Goal: Use online tool/utility: Utilize a website feature to perform a specific function

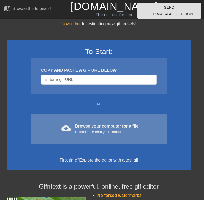
click at [89, 132] on div "Upload a file from your computer" at bounding box center [107, 131] width 64 height 5
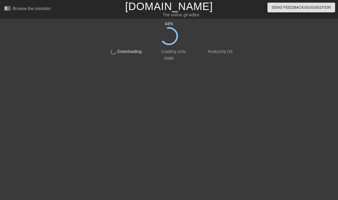
drag, startPoint x: 260, startPoint y: 121, endPoint x: 245, endPoint y: 130, distance: 18.1
click at [261, 121] on div at bounding box center [281, 100] width 79 height 158
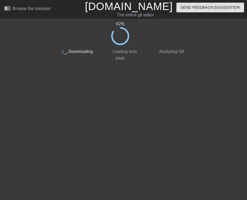
click at [173, 64] on html "menu_book Browse the tutorials! [DOMAIN_NAME] The online gif editor Send Feedba…" at bounding box center [123, 32] width 247 height 64
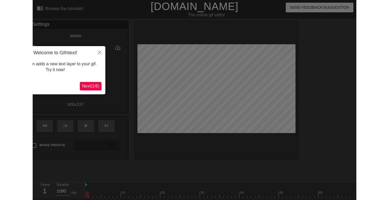
scroll to position [13, 0]
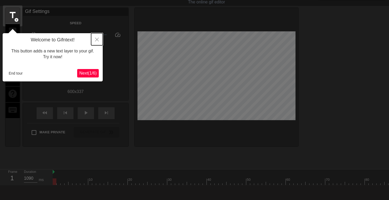
click at [95, 40] on icon "Close" at bounding box center [97, 40] width 4 height 4
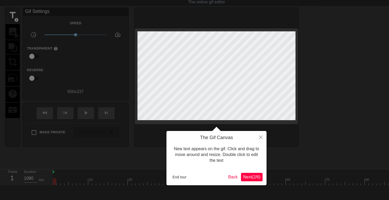
scroll to position [0, 0]
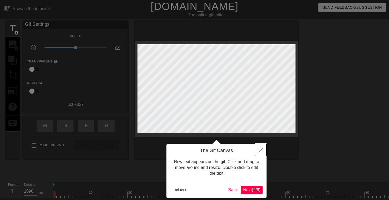
click at [260, 150] on icon "Close" at bounding box center [261, 150] width 4 height 4
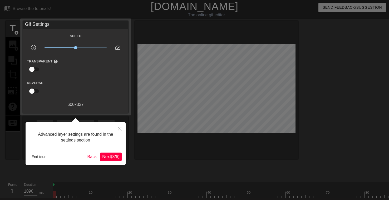
scroll to position [13, 0]
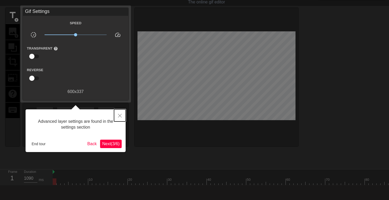
click at [119, 115] on icon "Close" at bounding box center [120, 116] width 4 height 4
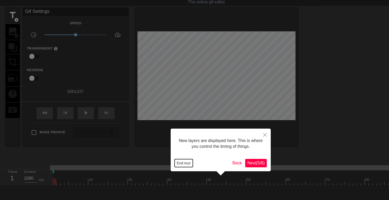
drag, startPoint x: 187, startPoint y: 164, endPoint x: 95, endPoint y: 151, distance: 92.6
click at [186, 164] on button "End tour" at bounding box center [184, 163] width 18 height 8
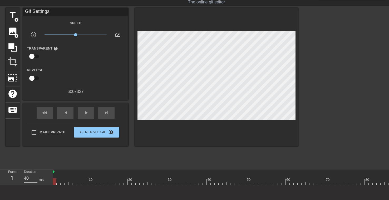
click at [62, 181] on div at bounding box center [260, 181] width 415 height 7
drag, startPoint x: 61, startPoint y: 182, endPoint x: 47, endPoint y: 182, distance: 14.0
click at [47, 182] on div "Frame 1 Duration 1090 ms 10 20 30 40 50 60 70 80 90 100" at bounding box center [194, 177] width 389 height 16
type input "40"
drag, startPoint x: 57, startPoint y: 180, endPoint x: 366, endPoint y: 181, distance: 308.4
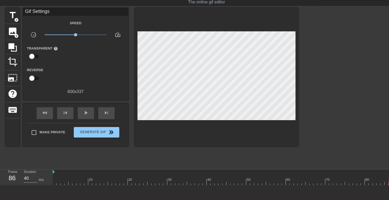
click at [389, 177] on html "menu_book Browse the tutorials! [DOMAIN_NAME] The online gif editor Send Feedba…" at bounding box center [194, 104] width 389 height 235
drag, startPoint x: 310, startPoint y: 181, endPoint x: 392, endPoint y: 181, distance: 82.0
click at [389, 181] on html "menu_book Browse the tutorials! [DOMAIN_NAME] The online gif editor Send Feedba…" at bounding box center [194, 104] width 389 height 235
click at [386, 182] on div at bounding box center [386, 181] width 4 height 7
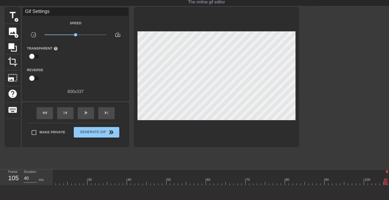
click at [386, 182] on div at bounding box center [386, 181] width 4 height 7
click at [15, 32] on span "image" at bounding box center [13, 31] width 10 height 10
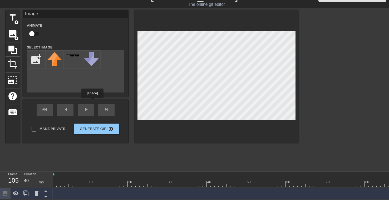
scroll to position [0, 0]
click at [40, 55] on input "file" at bounding box center [36, 60] width 18 height 18
type input "C:\fakepath\Welcon動畫.jpg"
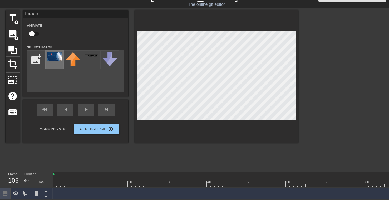
click at [50, 54] on img at bounding box center [54, 56] width 15 height 8
click at [297, 30] on div at bounding box center [216, 76] width 163 height 133
click at [138, 118] on div at bounding box center [216, 76] width 163 height 133
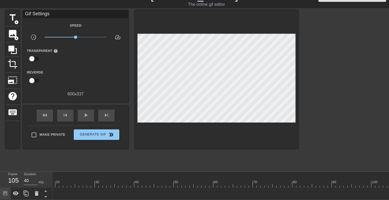
scroll to position [0, 76]
drag, startPoint x: 388, startPoint y: 189, endPoint x: 264, endPoint y: 197, distance: 124.9
click at [264, 197] on div "Image drag_handle drag_handle" at bounding box center [184, 194] width 415 height 12
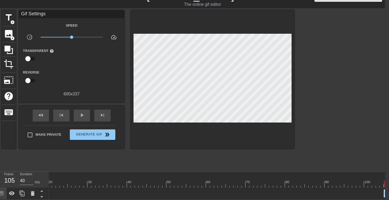
scroll to position [0, 0]
click at [48, 180] on div "Frame 105 Duration 40 ms" at bounding box center [22, 180] width 53 height 16
click at [51, 183] on div at bounding box center [256, 184] width 415 height 7
type input "40"
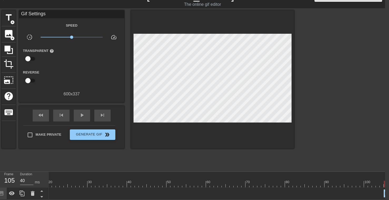
drag, startPoint x: 386, startPoint y: 191, endPoint x: 308, endPoint y: 197, distance: 78.8
click at [308, 197] on div "Image drag_handle drag_handle" at bounding box center [180, 194] width 415 height 12
drag, startPoint x: 387, startPoint y: 181, endPoint x: 399, endPoint y: 180, distance: 11.9
click at [385, 180] on html "menu_book Browse the tutorials! [DOMAIN_NAME] The online gif editor Send Feedba…" at bounding box center [190, 94] width 389 height 210
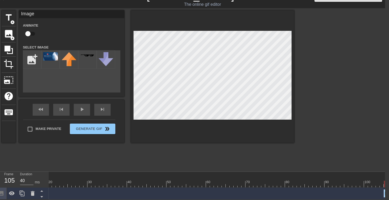
click at [100, 178] on div "menu_book Browse the tutorials! [DOMAIN_NAME] The online gif editor Send Feedba…" at bounding box center [190, 94] width 389 height 210
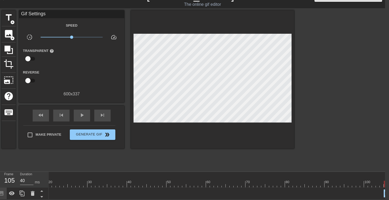
click at [180, 122] on div at bounding box center [212, 79] width 163 height 138
